Goal: Communication & Community: Answer question/provide support

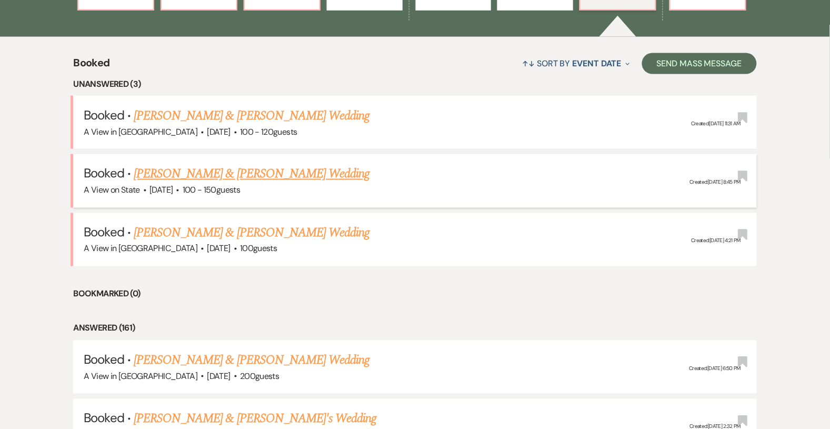
scroll to position [377, 0]
click at [247, 233] on link "[PERSON_NAME] & [PERSON_NAME] Wedding" at bounding box center [252, 233] width 236 height 19
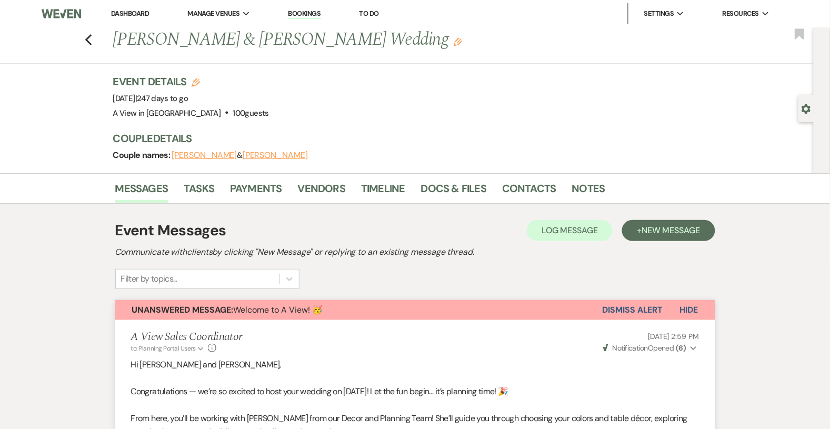
click at [83, 36] on div "Previous [PERSON_NAME] & [PERSON_NAME] Wedding Edit Bookmark" at bounding box center [404, 45] width 819 height 36
click at [86, 39] on use "button" at bounding box center [88, 40] width 7 height 12
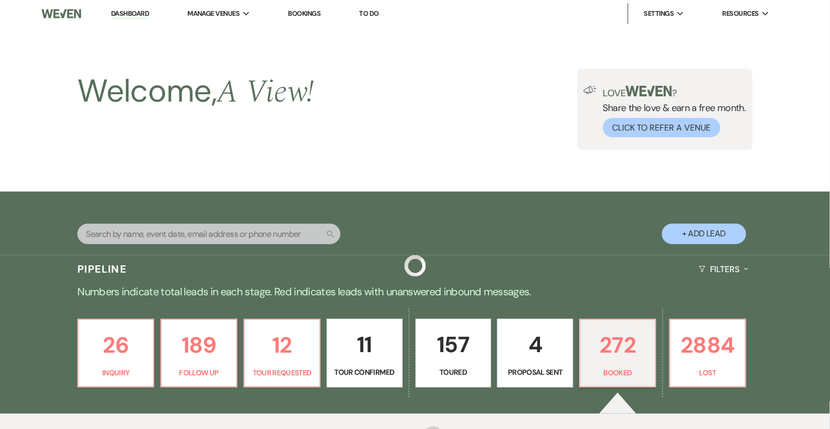
scroll to position [377, 0]
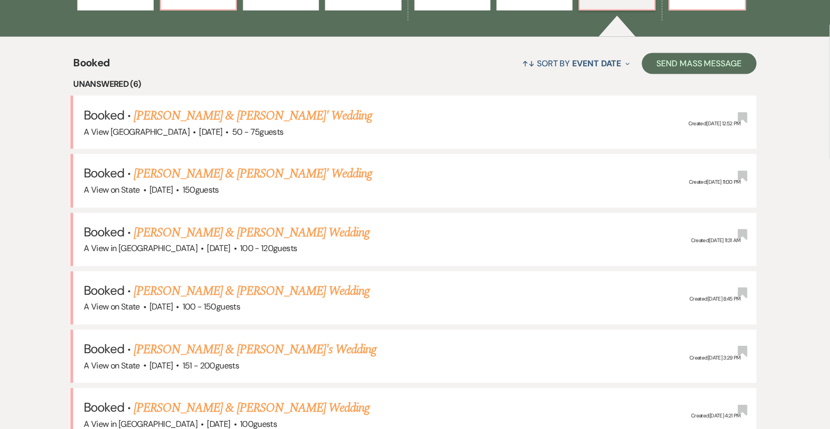
click at [220, 173] on link "[PERSON_NAME] & [PERSON_NAME]' Wedding" at bounding box center [253, 174] width 239 height 19
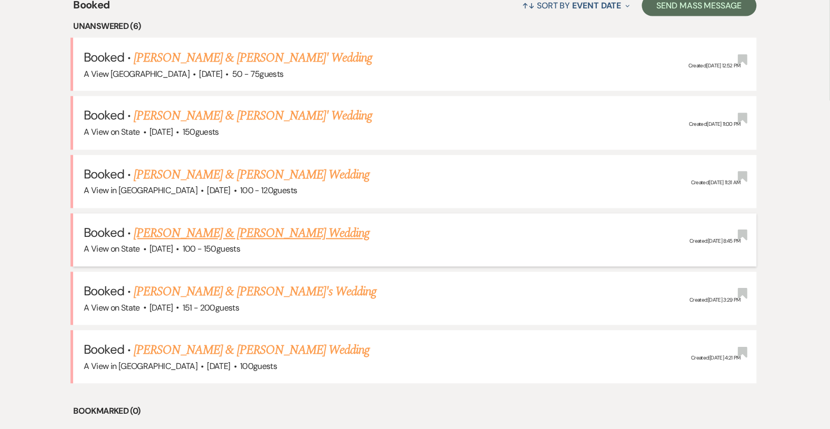
scroll to position [435, 0]
click at [181, 287] on link "[PERSON_NAME] & [PERSON_NAME]'s Wedding" at bounding box center [255, 291] width 243 height 19
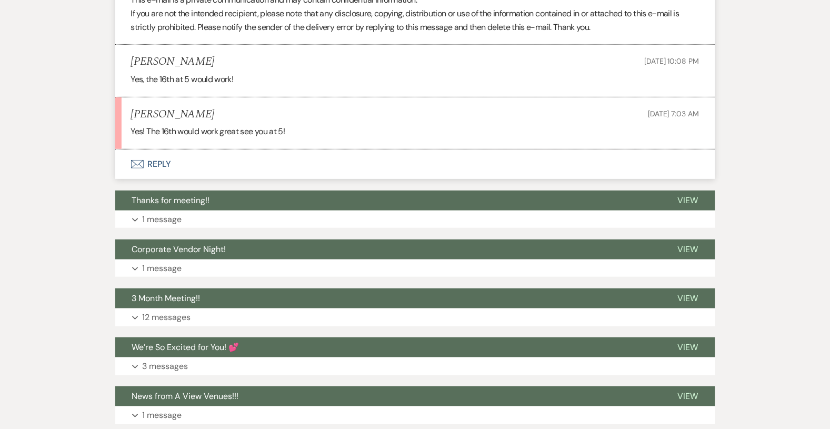
scroll to position [2213, 0]
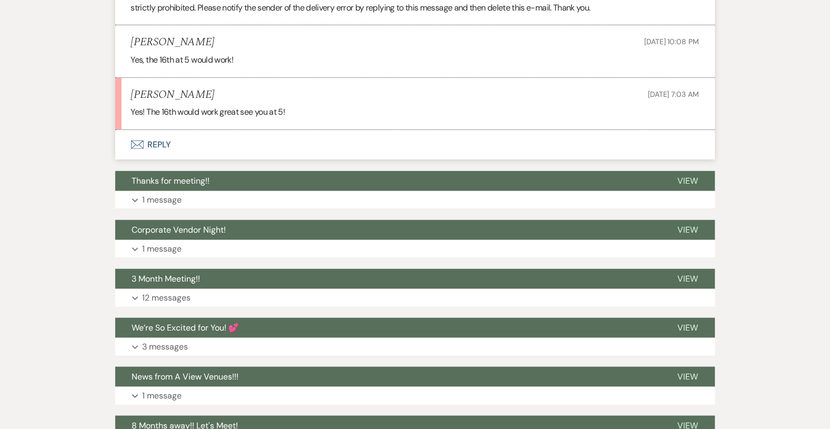
click at [274, 146] on button "Envelope Reply" at bounding box center [415, 144] width 600 height 29
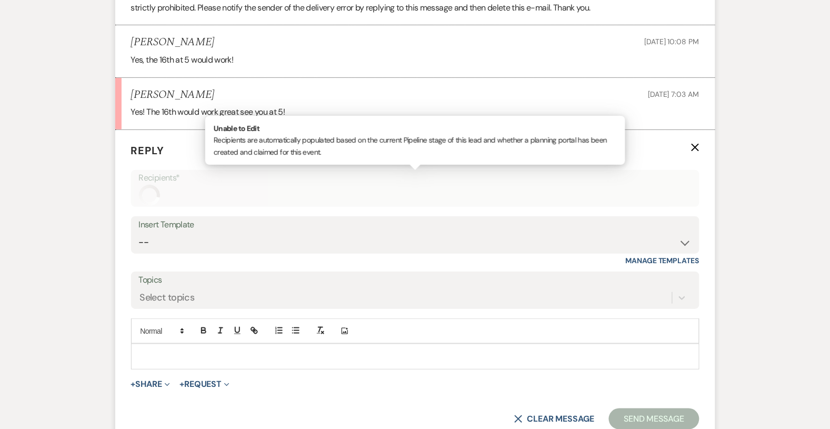
scroll to position [2284, 0]
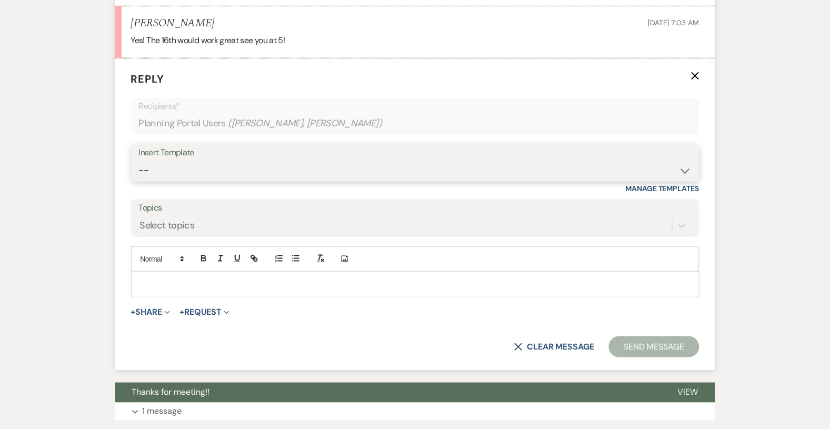
click at [271, 171] on select "-- Tour Confirmation Contract (Pre-Booked Leads) Out of office Inquiry Email Al…" at bounding box center [415, 170] width 553 height 21
select select "3704"
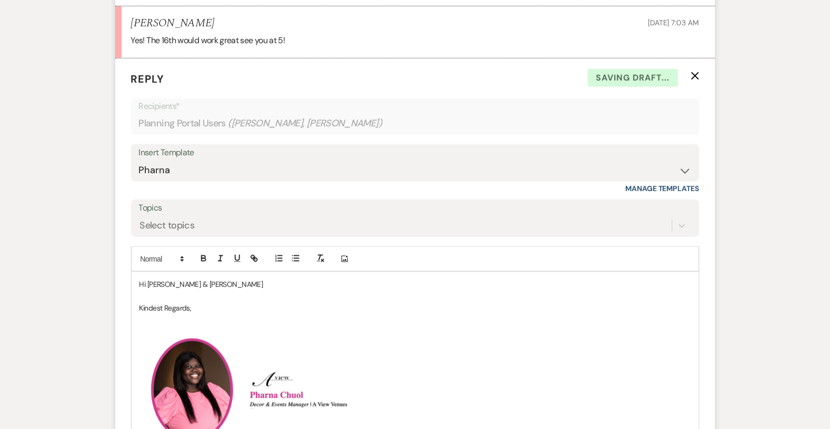
click at [207, 288] on p "Hi [PERSON_NAME] & [PERSON_NAME]" at bounding box center [416, 285] width 552 height 12
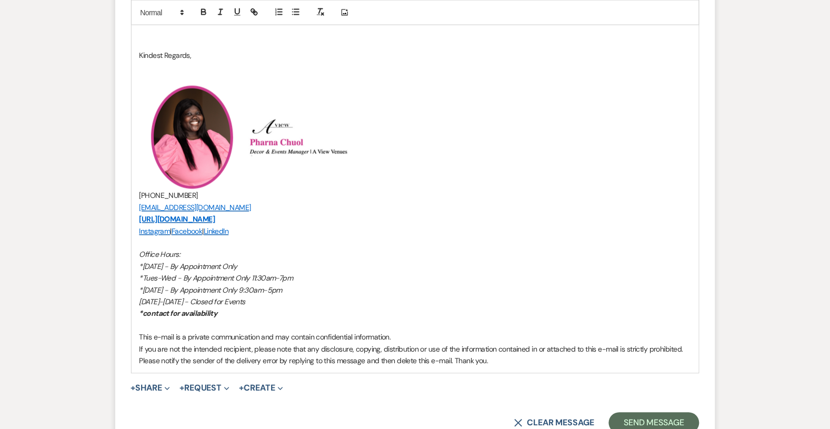
scroll to position [2618, 0]
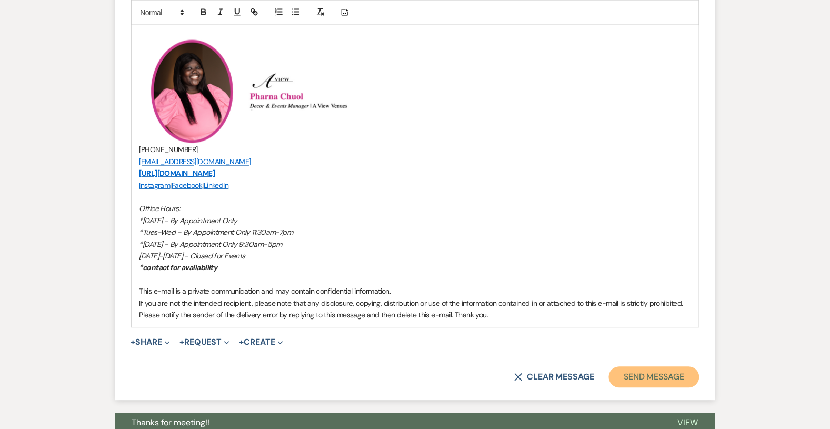
click at [666, 379] on button "Send Message" at bounding box center [654, 377] width 90 height 21
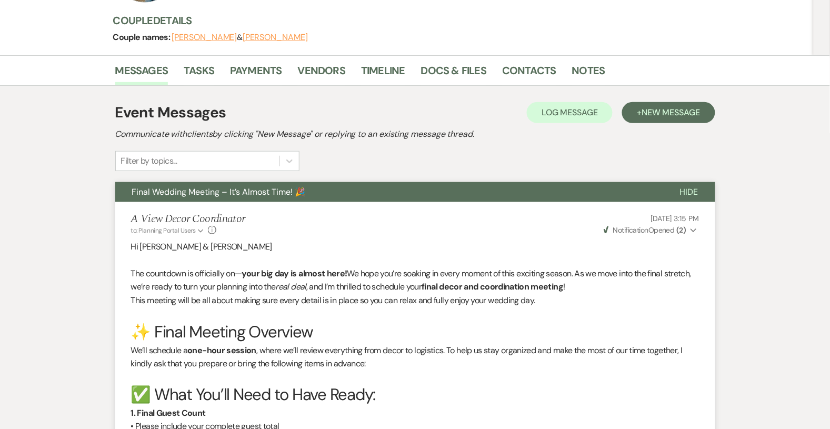
scroll to position [0, 0]
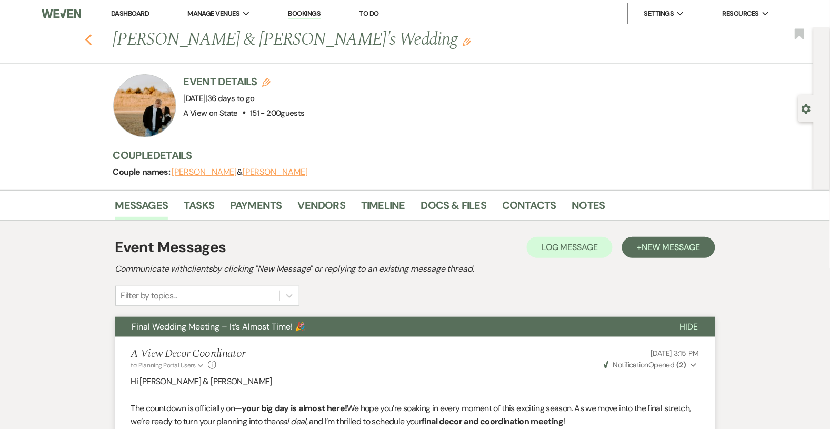
click at [92, 38] on icon "Previous" at bounding box center [89, 40] width 8 height 13
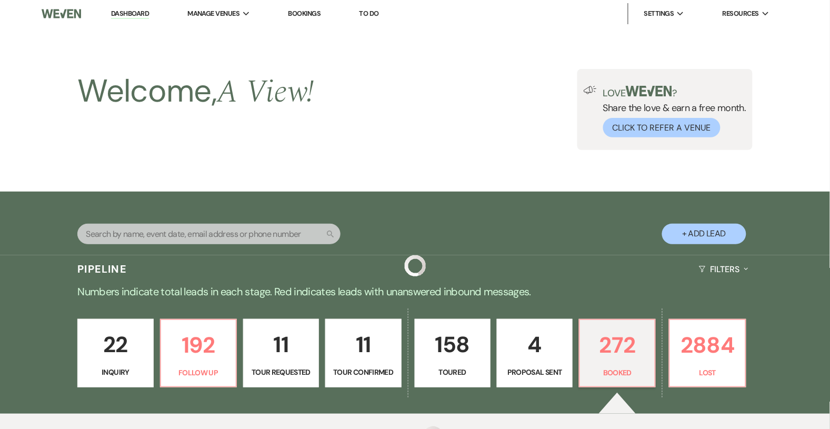
scroll to position [435, 0]
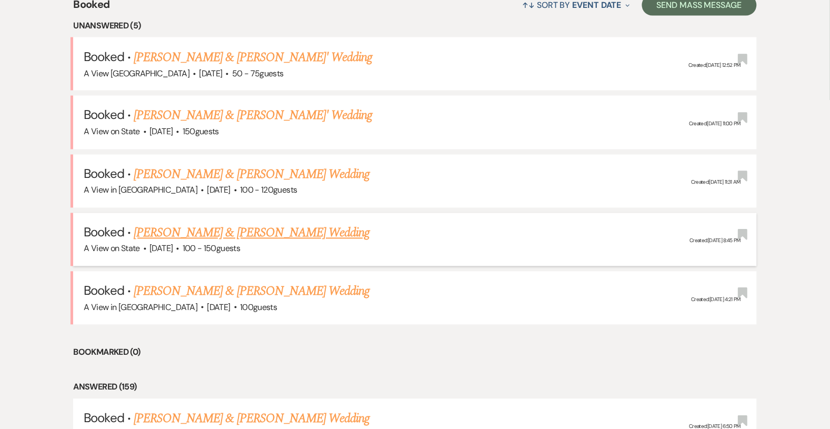
click at [214, 234] on link "[PERSON_NAME] & [PERSON_NAME] Wedding" at bounding box center [252, 233] width 236 height 19
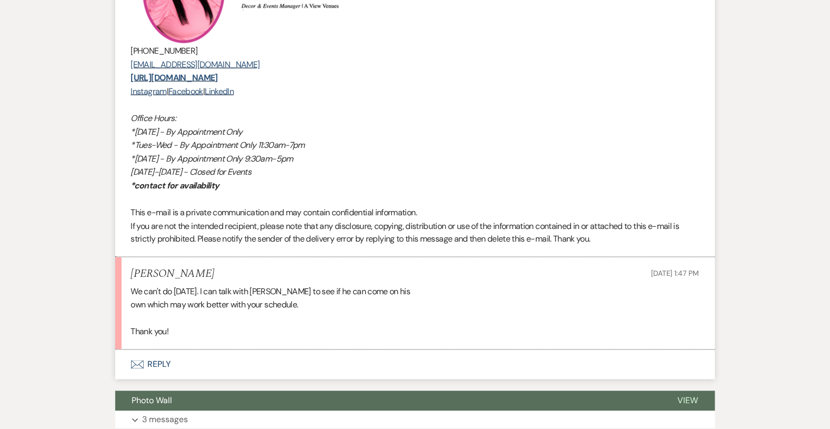
scroll to position [4583, 0]
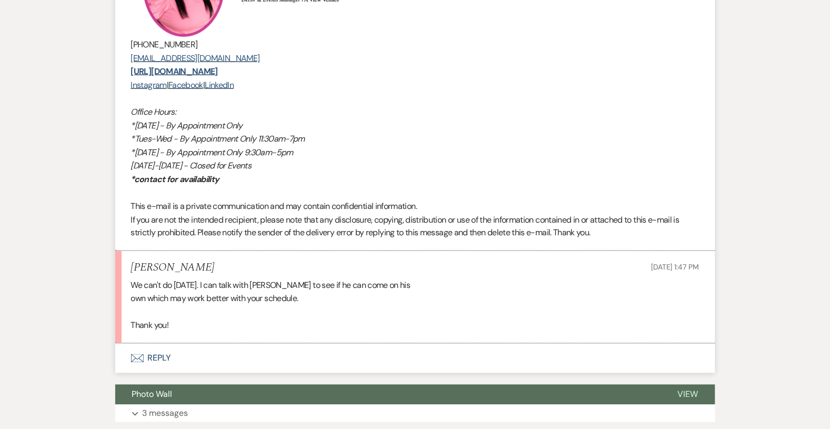
click at [161, 360] on button "Envelope Reply" at bounding box center [415, 358] width 600 height 29
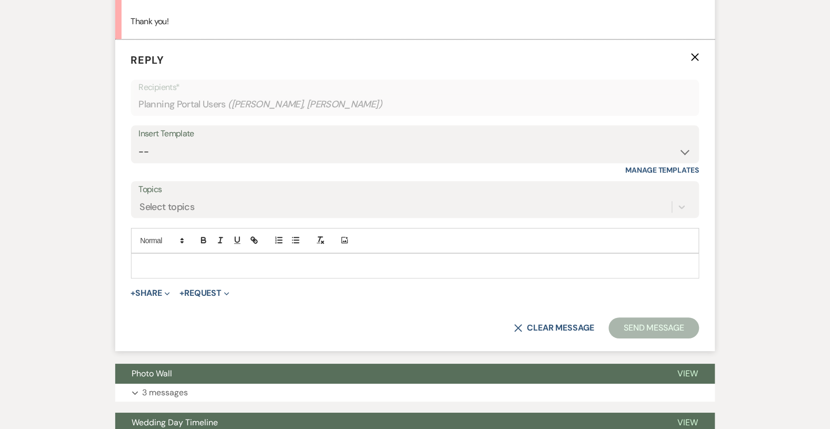
scroll to position [4891, 0]
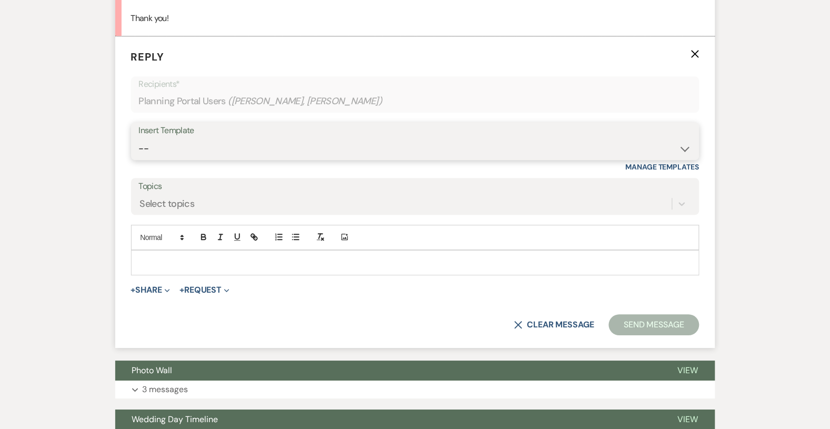
click at [236, 154] on select "-- Tour Confirmation Contract (Pre-Booked Leads) Out of office Inquiry Email Al…" at bounding box center [415, 148] width 553 height 21
select select "3704"
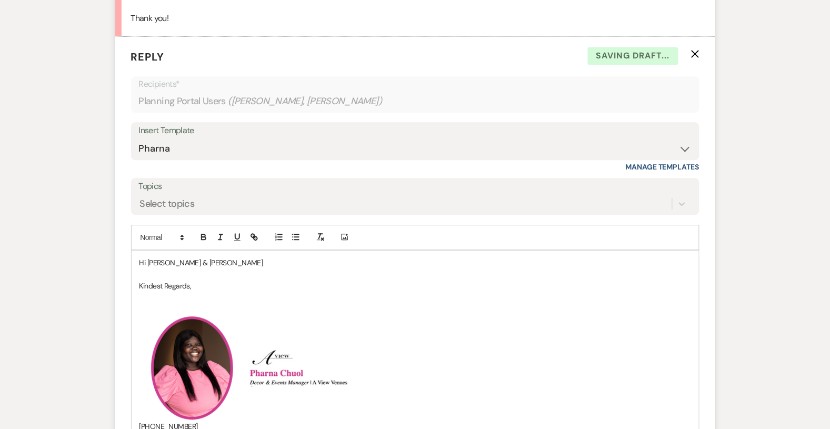
click at [217, 264] on p "Hi [PERSON_NAME] & [PERSON_NAME]" at bounding box center [416, 263] width 552 height 12
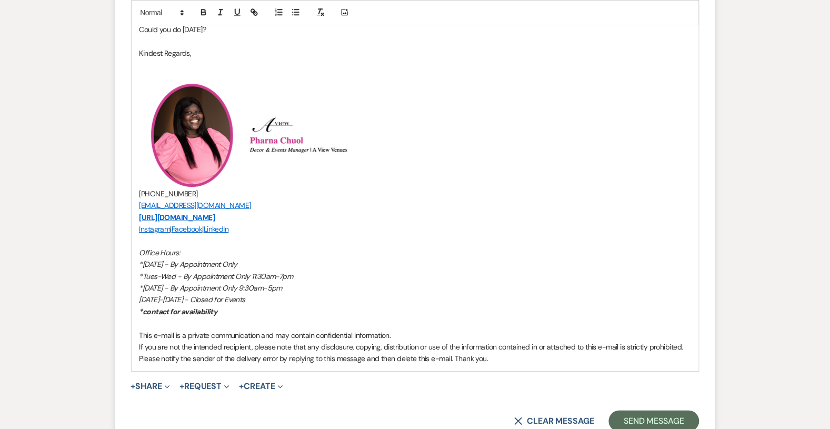
scroll to position [5224, 0]
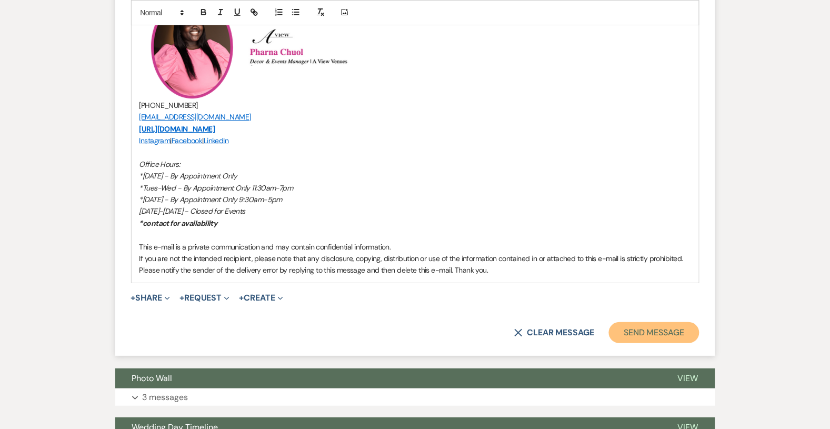
click at [627, 336] on button "Send Message" at bounding box center [654, 332] width 90 height 21
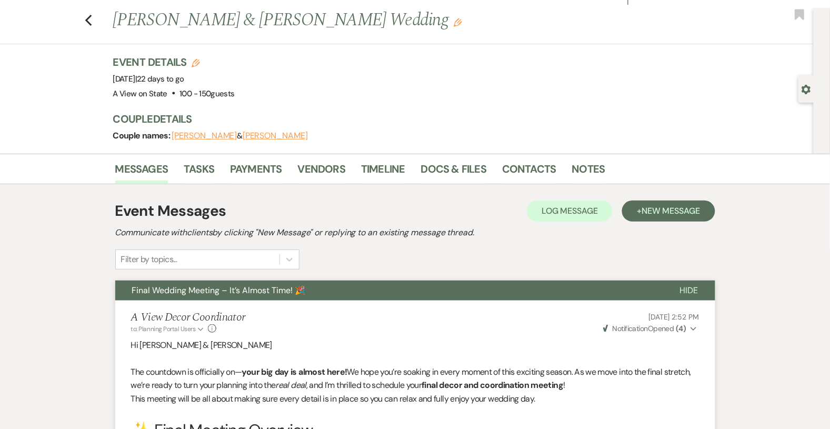
scroll to position [0, 0]
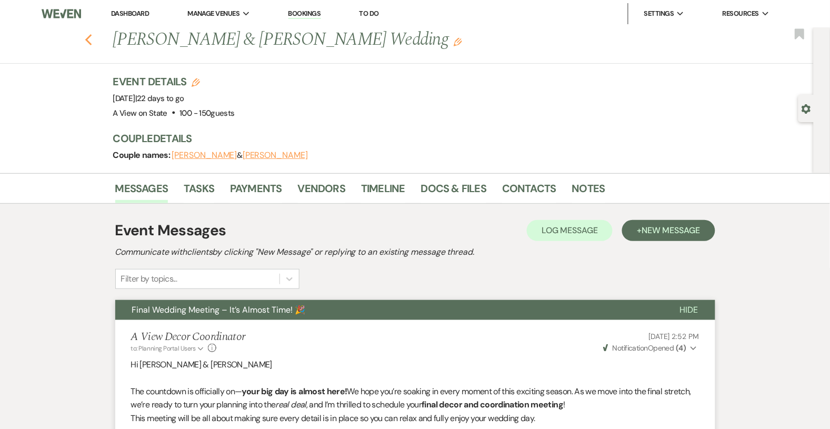
click at [89, 39] on icon "Previous" at bounding box center [89, 40] width 8 height 13
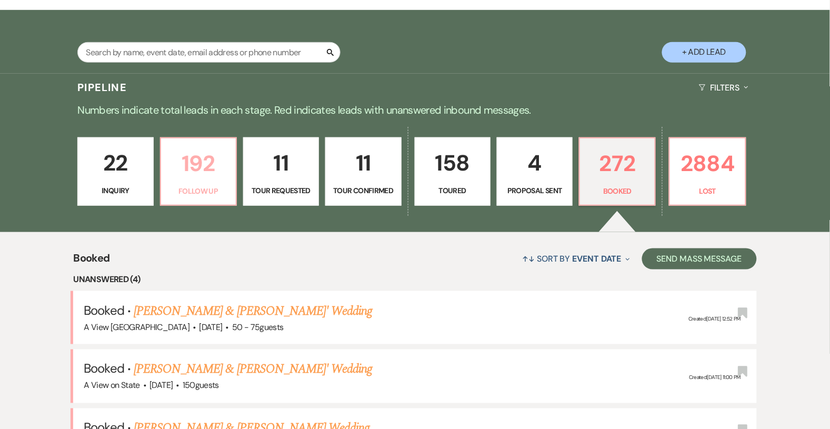
scroll to position [119, 0]
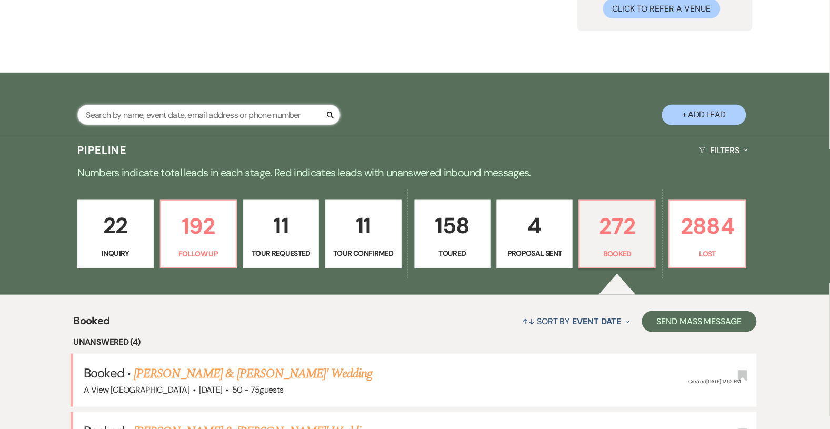
click at [191, 116] on input "text" at bounding box center [208, 115] width 263 height 21
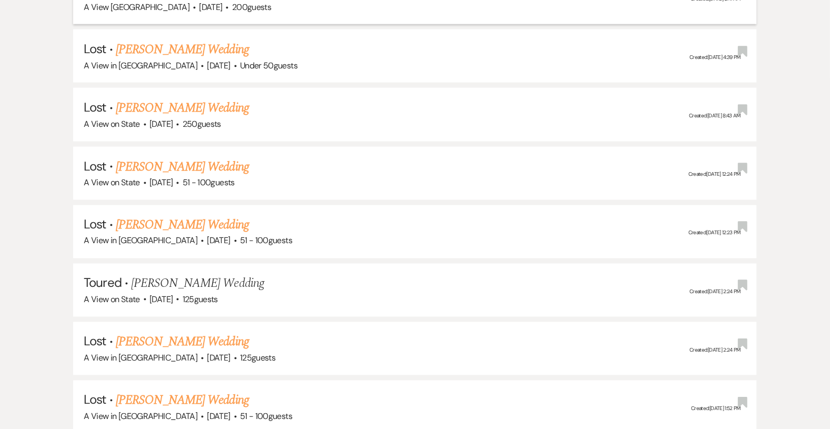
scroll to position [320, 0]
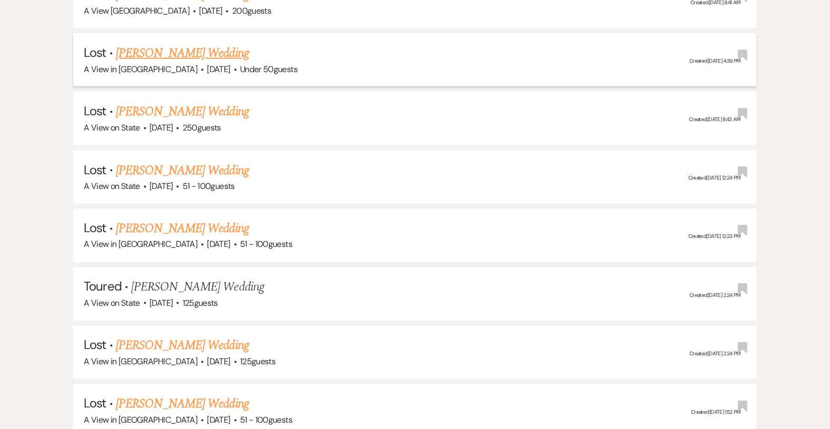
type input "Delani Wat"
